Goal: Task Accomplishment & Management: Use online tool/utility

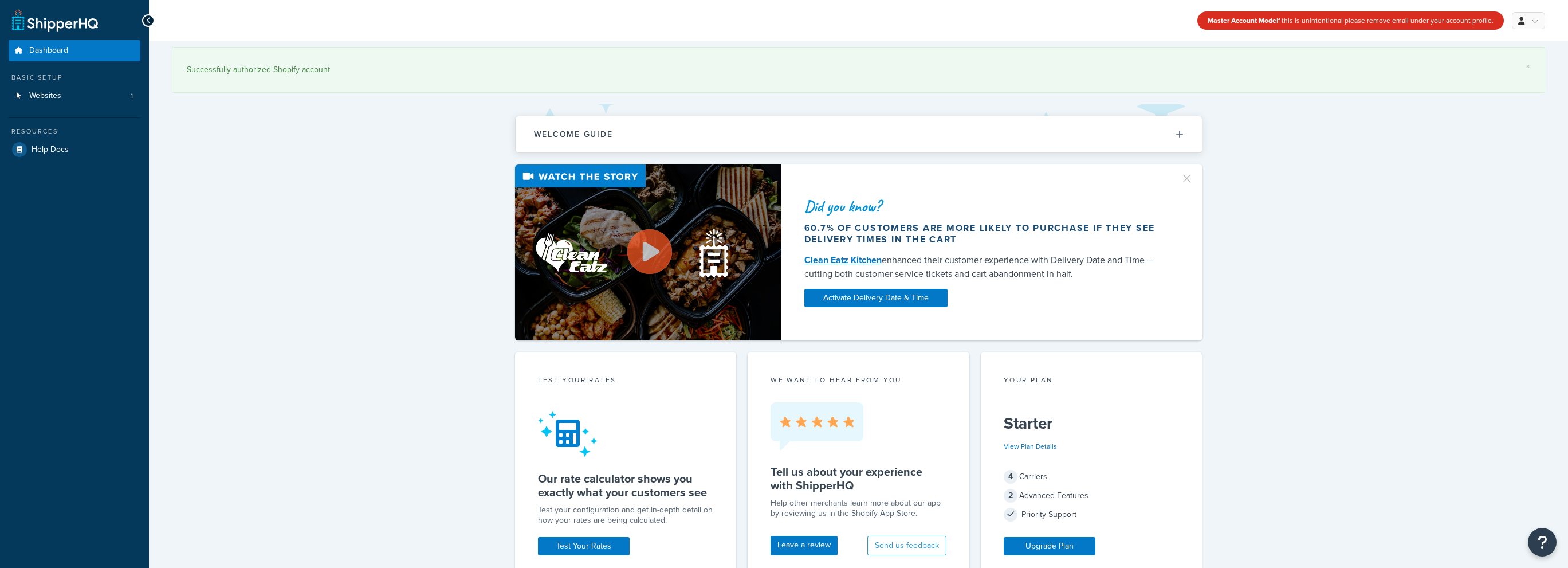
scroll to position [115, 0]
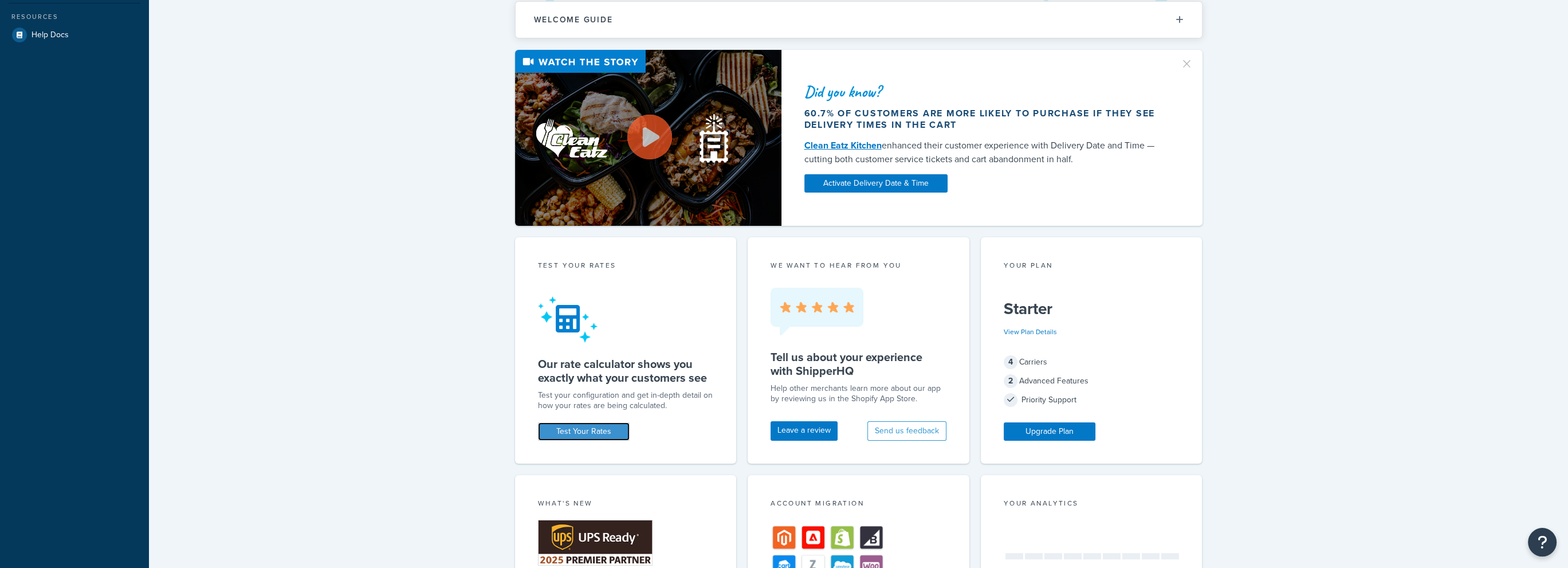
click at [563, 435] on link "Test Your Rates" at bounding box center [583, 431] width 92 height 19
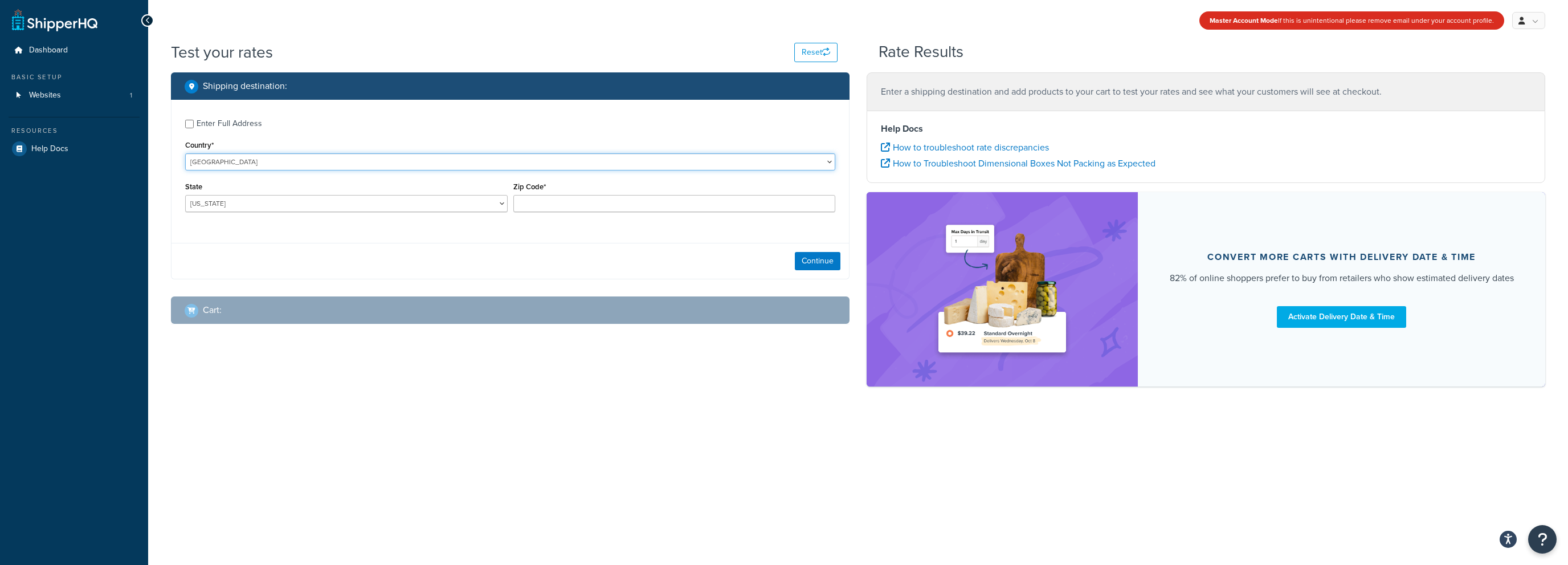
click at [223, 169] on select "United States United Kingdom Afghanistan Åland Islands Albania Algeria American…" at bounding box center [510, 161] width 650 height 17
select select "SG"
click at [185, 153] on select "United States United Kingdom Afghanistan Åland Islands Albania Algeria American…" at bounding box center [510, 161] width 650 height 17
type input "AL"
click at [818, 256] on button "Continue" at bounding box center [817, 261] width 45 height 18
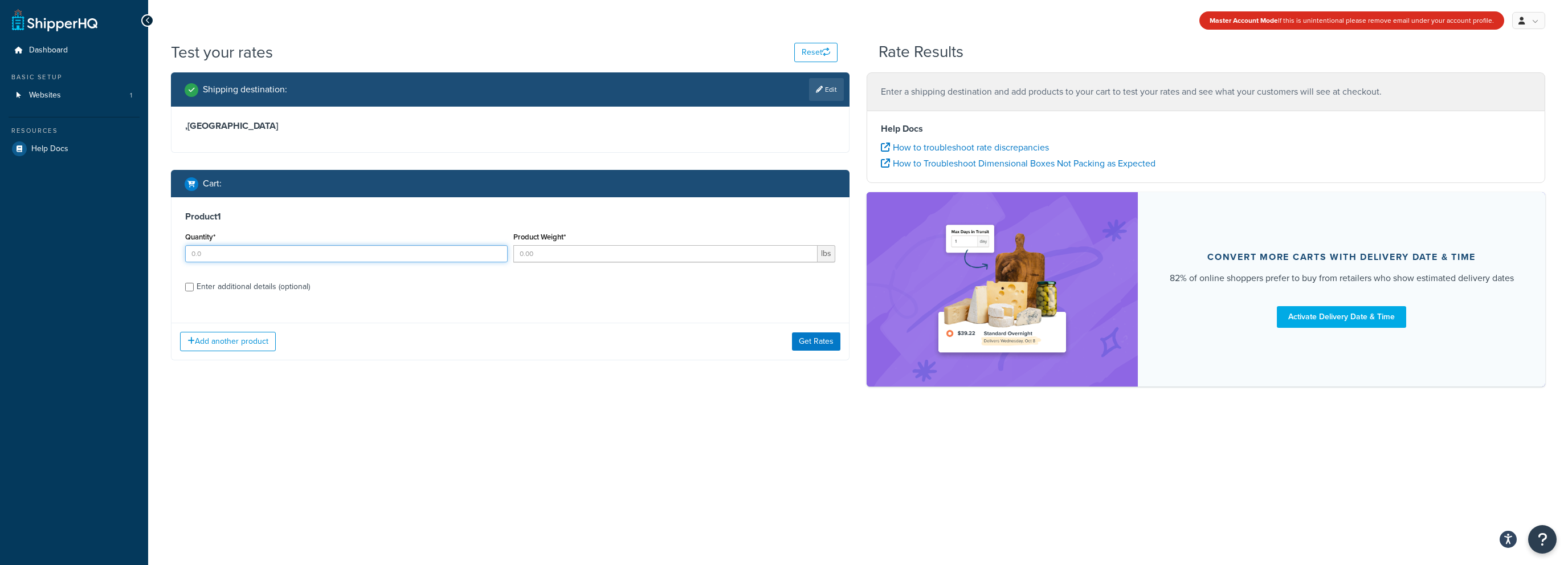
click at [257, 254] on input "Quantity*" at bounding box center [346, 253] width 323 height 17
type input "1"
click at [548, 254] on input "Product Weight*" at bounding box center [666, 253] width 305 height 17
type input "1.5"
click at [824, 337] on button "Get Rates" at bounding box center [816, 341] width 48 height 18
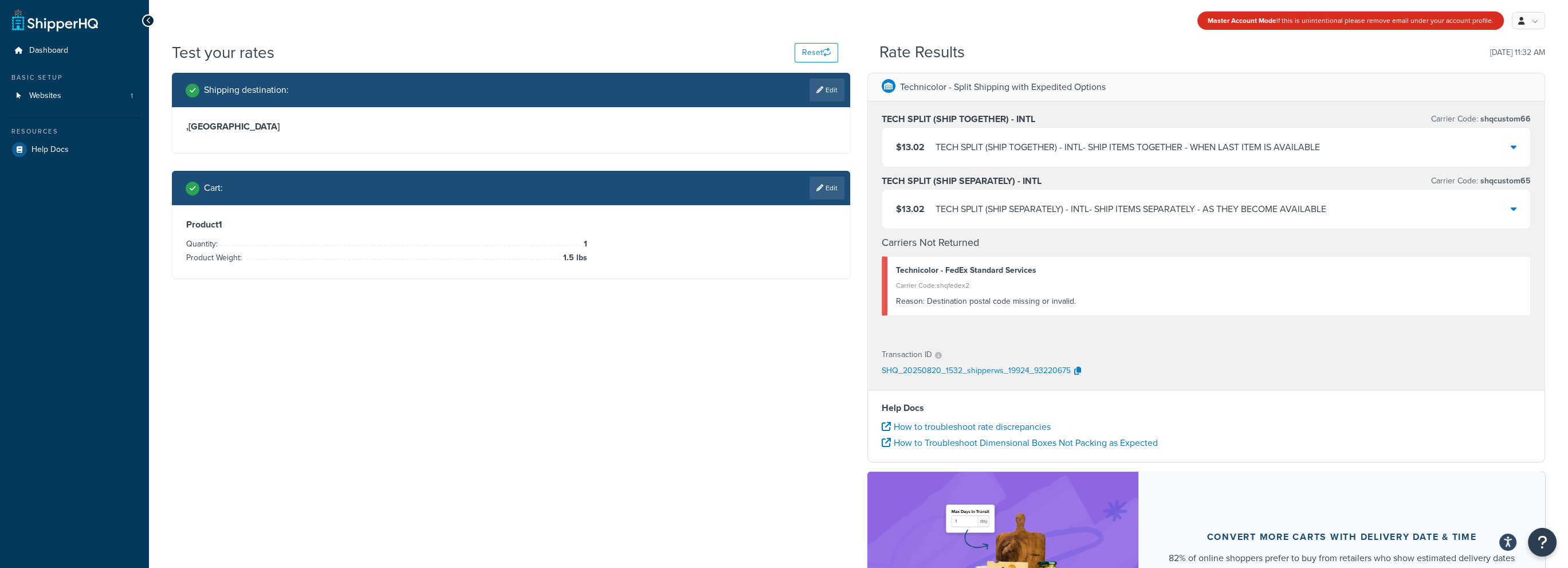
click at [1349, 135] on div "$13.02 TECH SPLIT (SHIP TOGETHER) - INTL - SHIP ITEMS TOGETHER - WHEN LAST ITEM…" at bounding box center [1206, 147] width 649 height 39
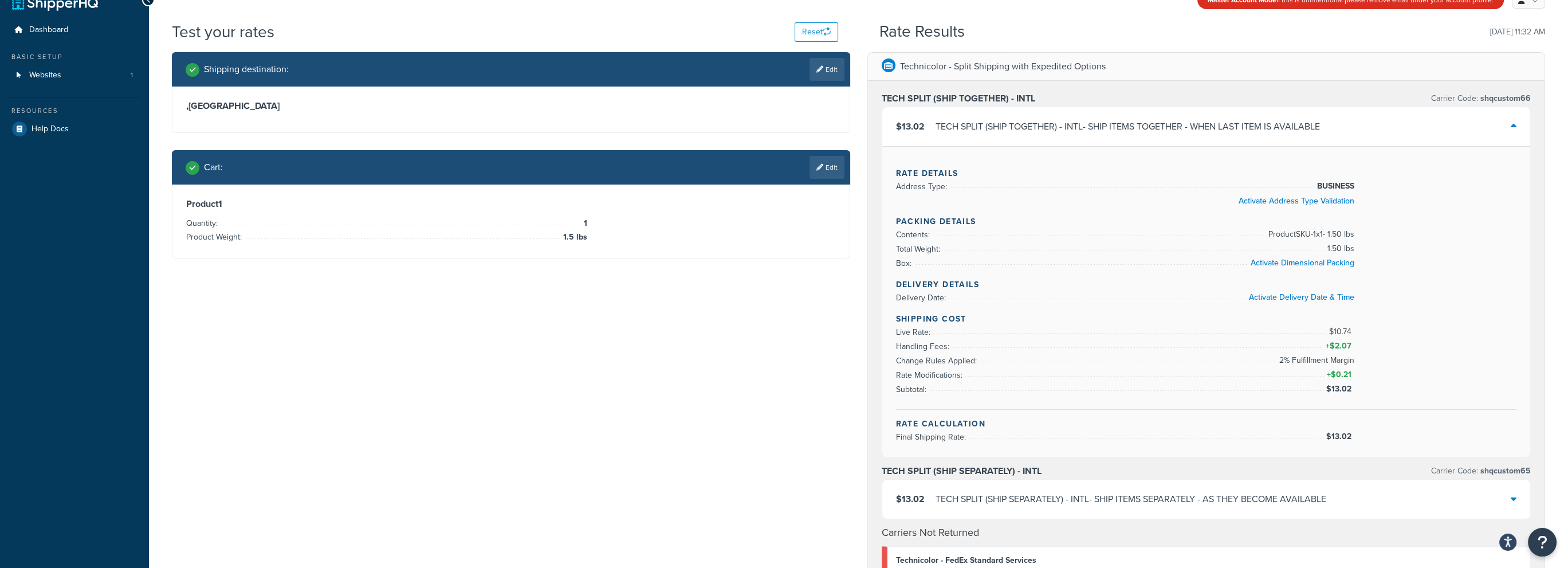
scroll to position [57, 0]
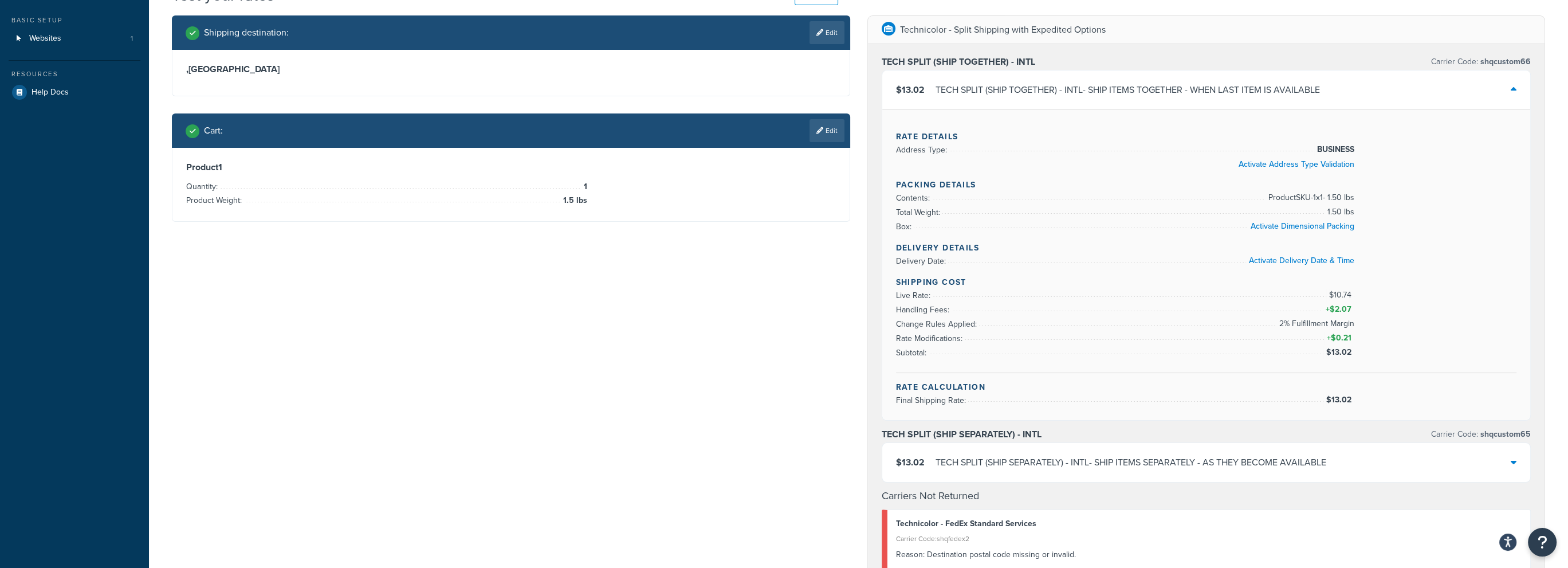
click at [1274, 473] on div "$13.02 TECH SPLIT (SHIP SEPARATELY) - INTL - SHIP ITEMS SEPARATELY - AS THEY BE…" at bounding box center [1206, 462] width 649 height 39
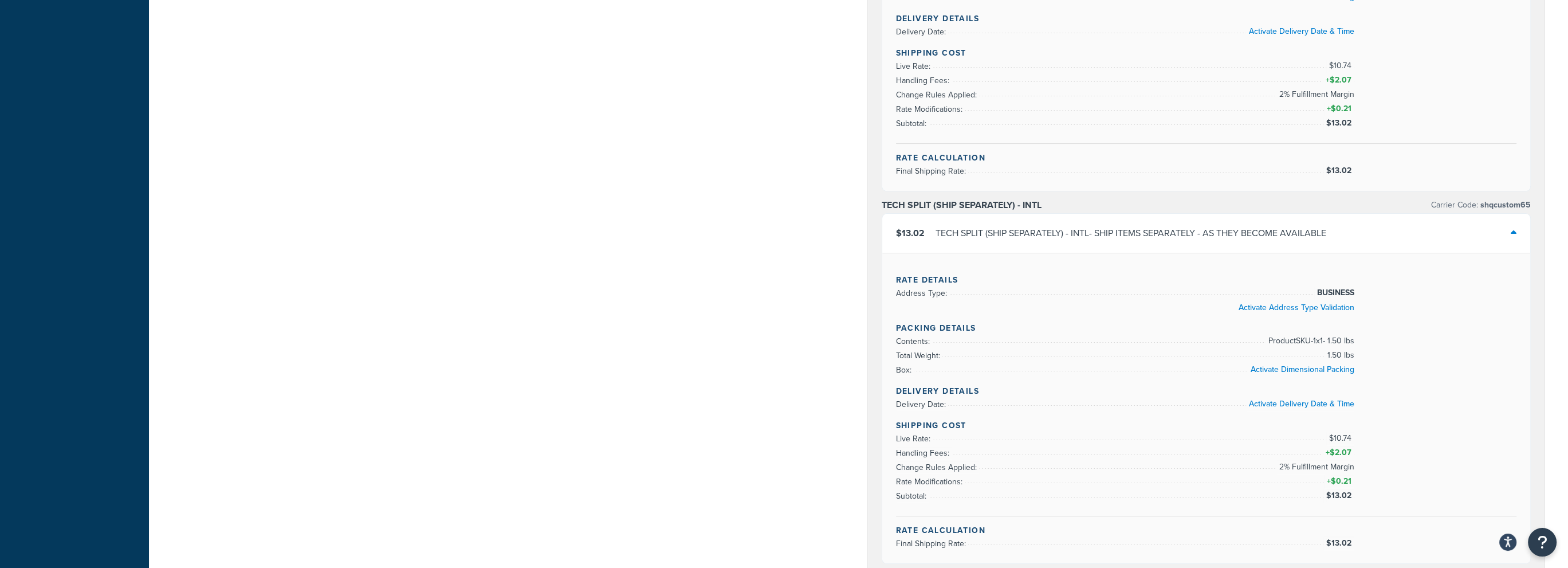
scroll to position [269, 0]
